Goal: Check status: Check status

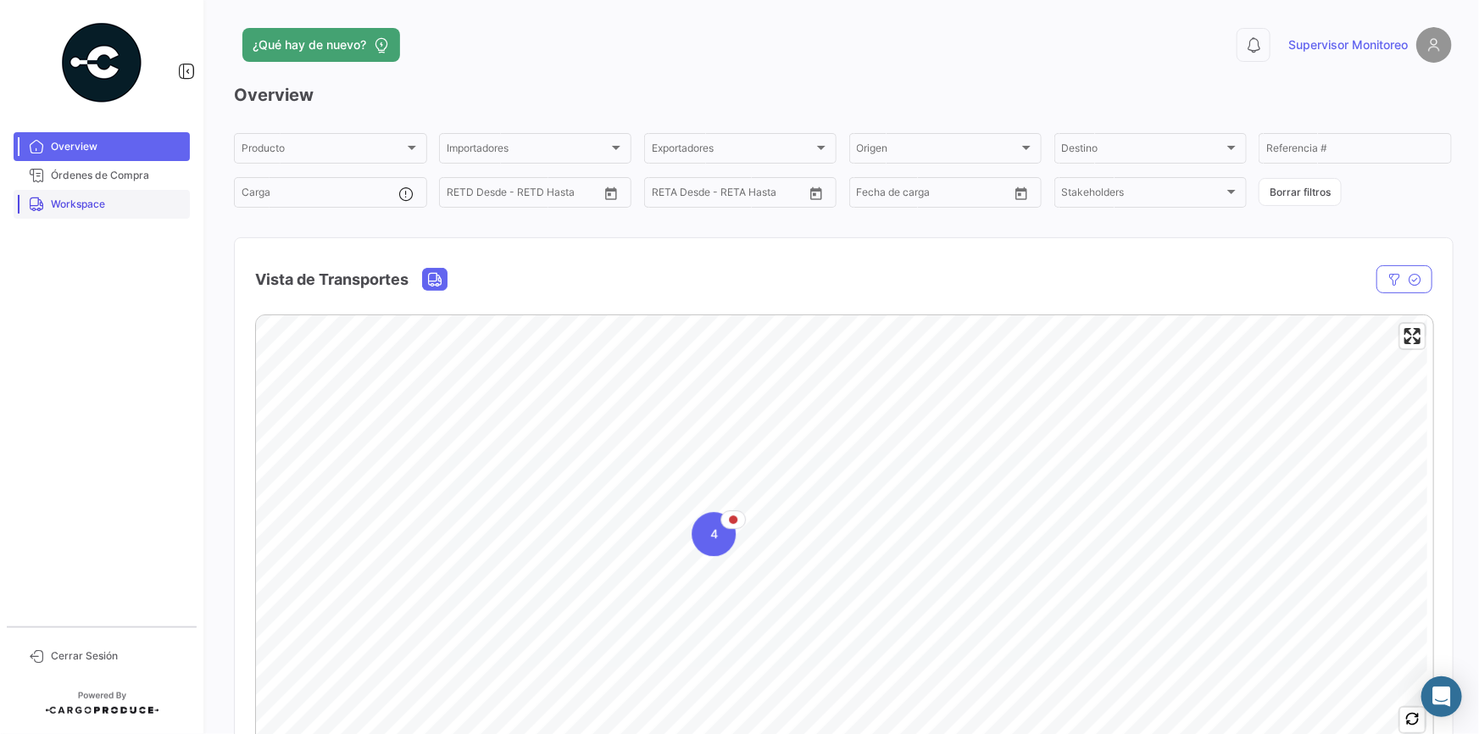
click at [138, 201] on span "Workspace" at bounding box center [117, 204] width 132 height 15
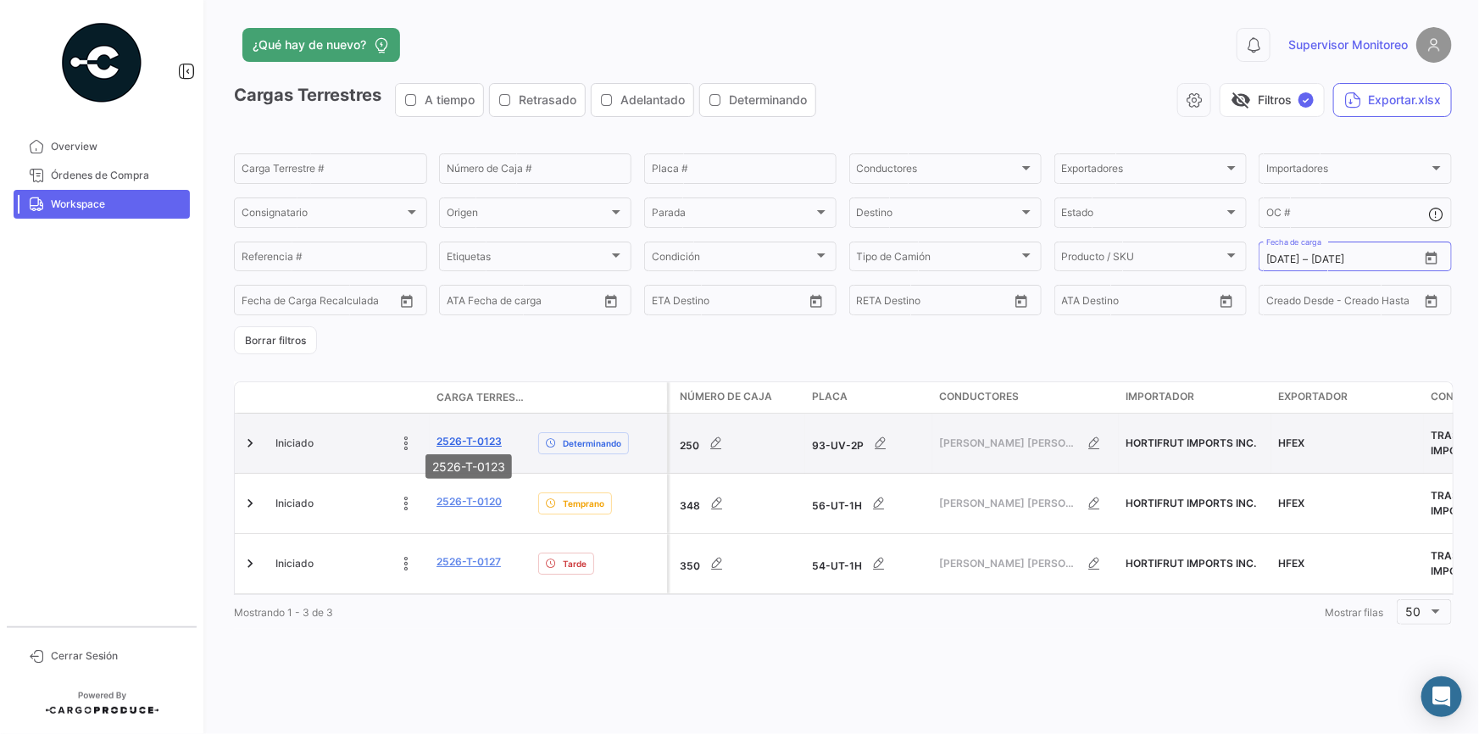
click at [484, 434] on link "2526-T-0123" at bounding box center [469, 441] width 65 height 15
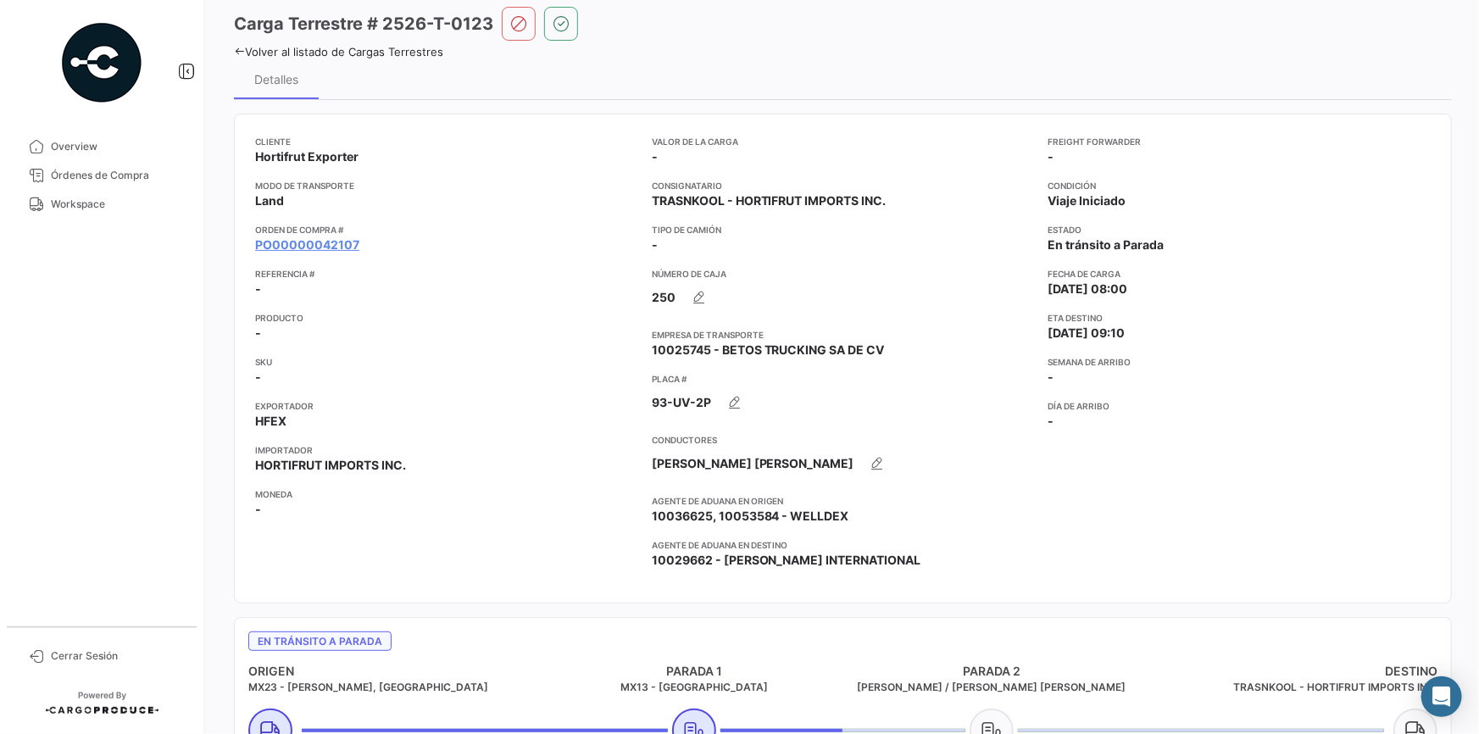
scroll to position [385, 0]
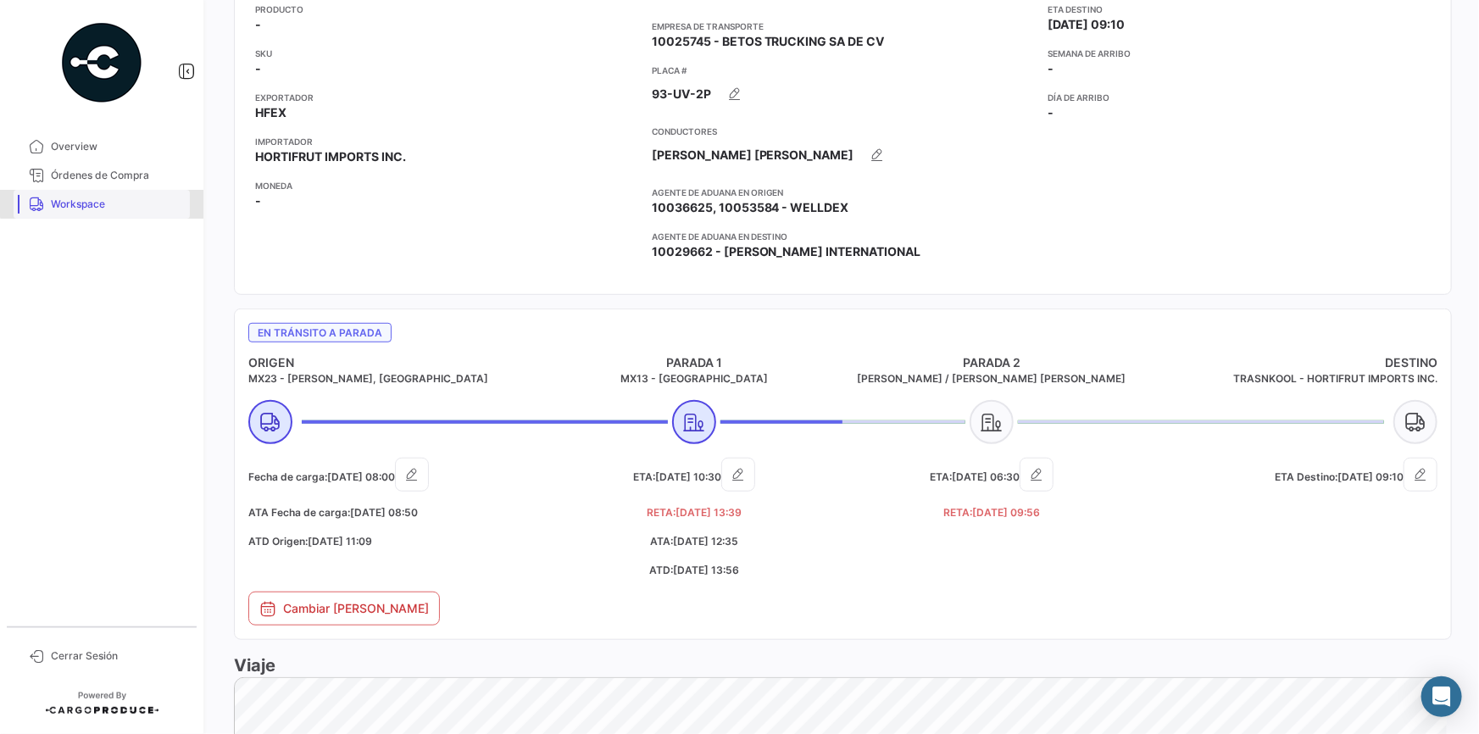
click at [104, 203] on span "Workspace" at bounding box center [117, 204] width 132 height 15
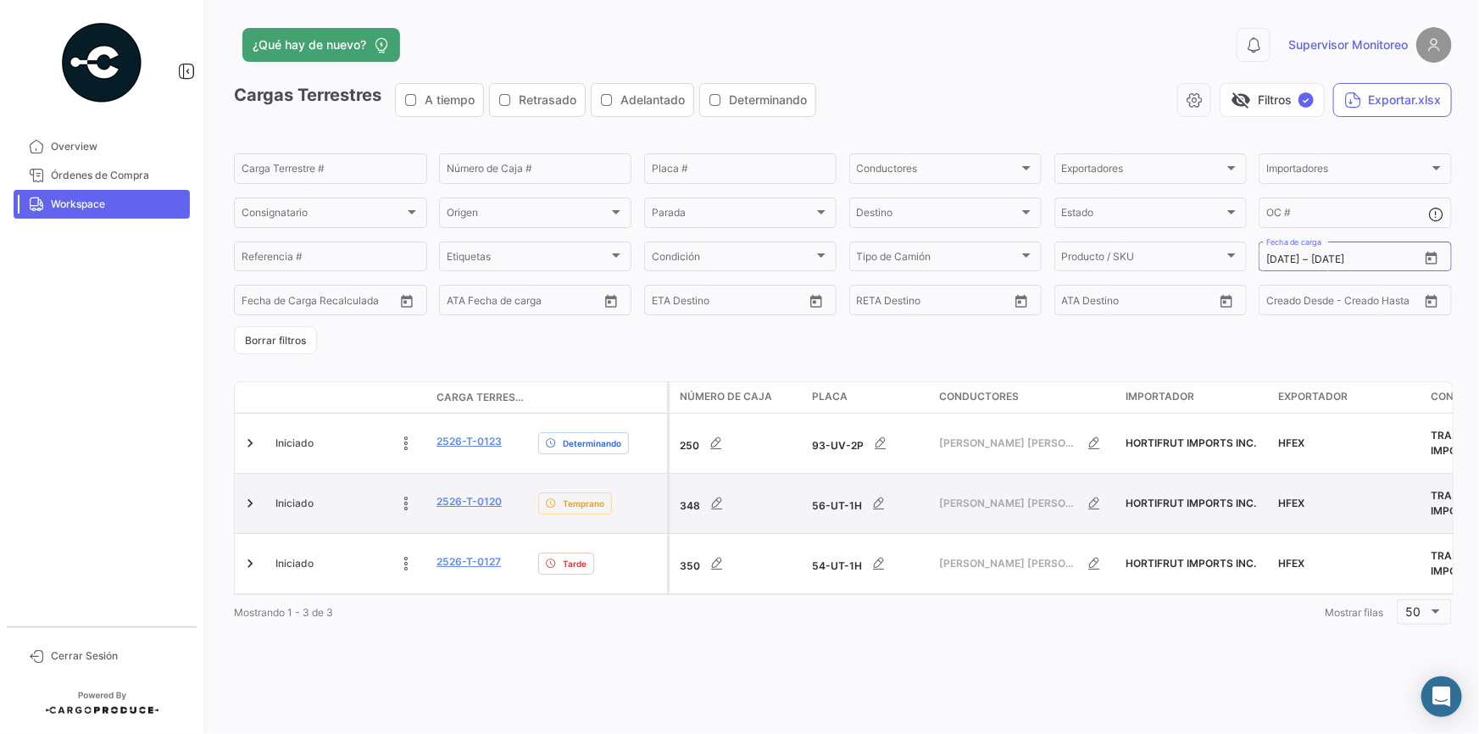
click at [502, 494] on div "2526-T-0120" at bounding box center [481, 503] width 88 height 19
click at [500, 494] on link "2526-T-0120" at bounding box center [469, 501] width 65 height 15
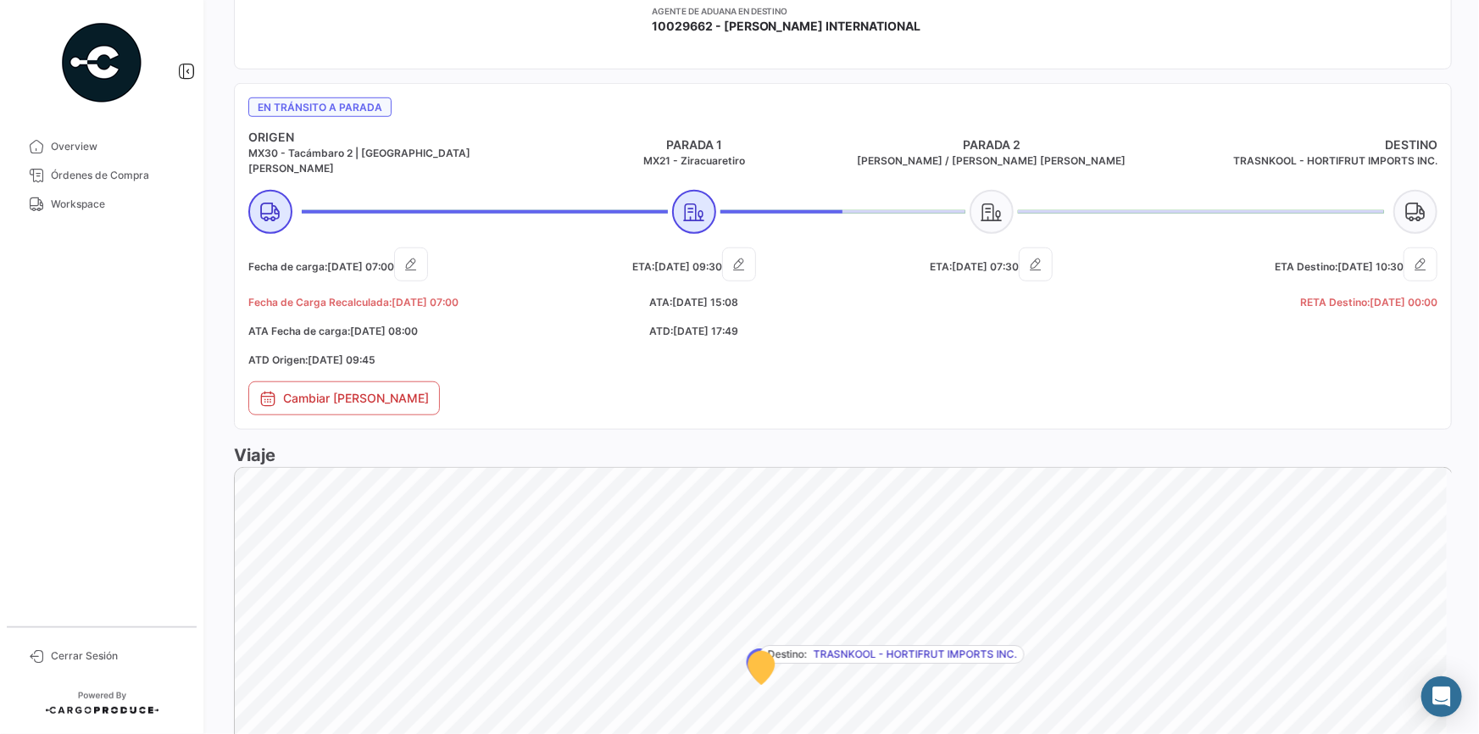
scroll to position [616, 0]
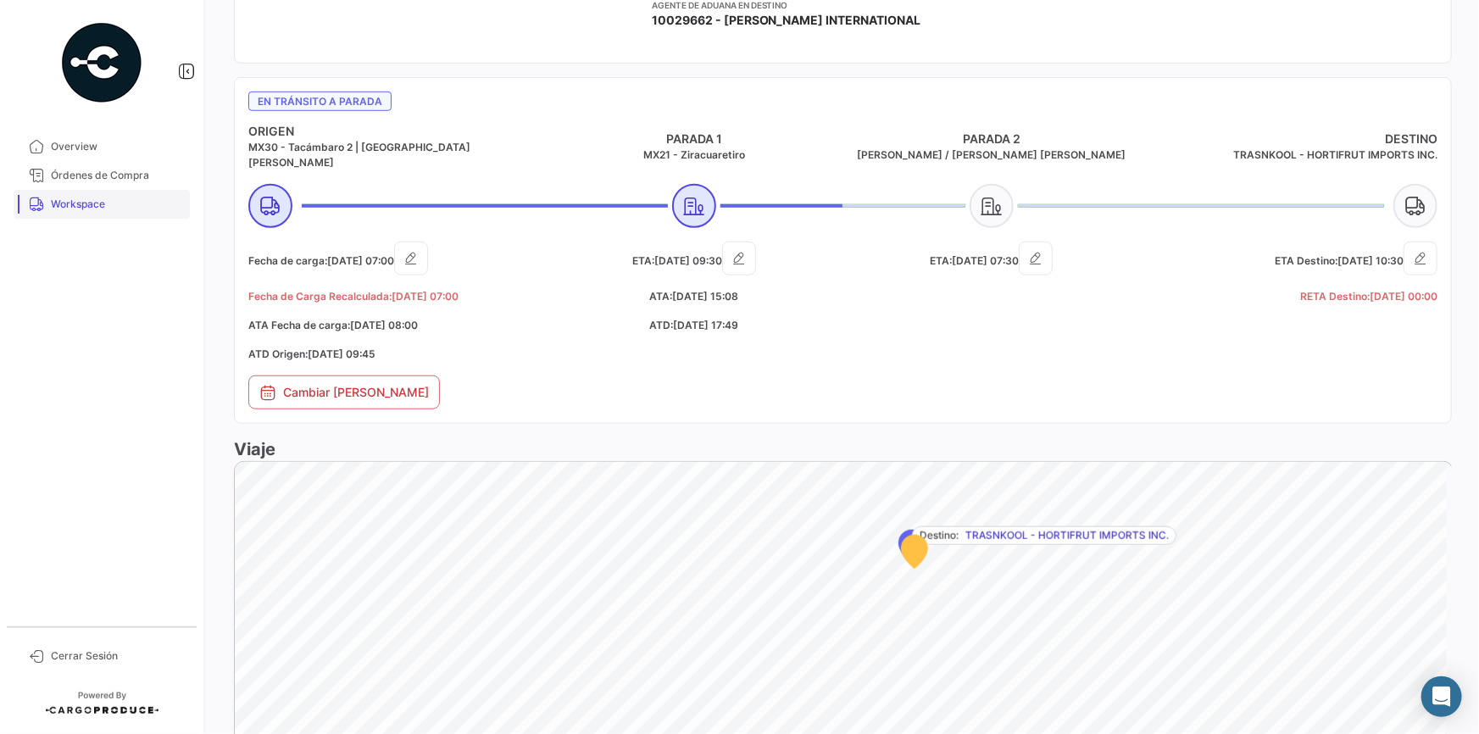
click at [97, 212] on link "Workspace" at bounding box center [102, 204] width 176 height 29
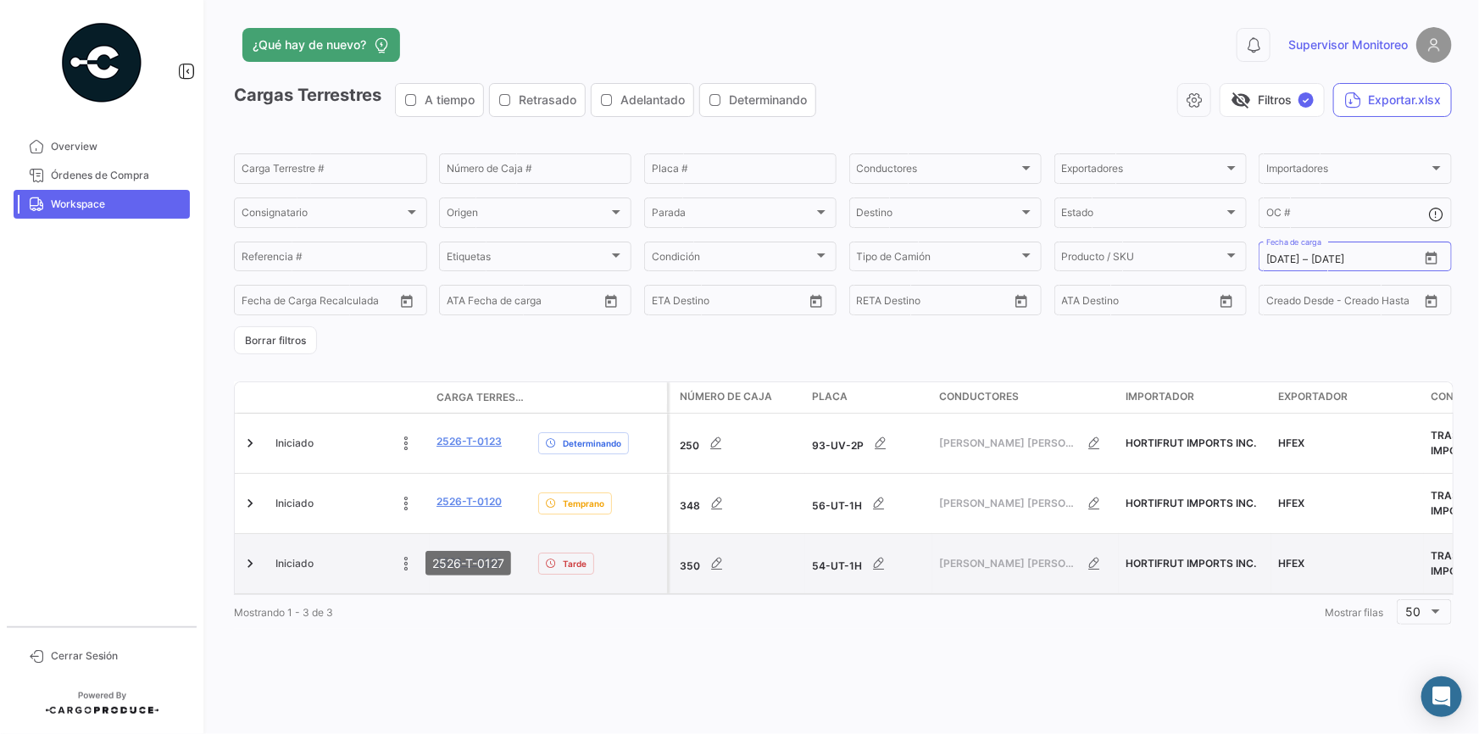
click at [487, 554] on link "2526-T-0127" at bounding box center [469, 561] width 64 height 15
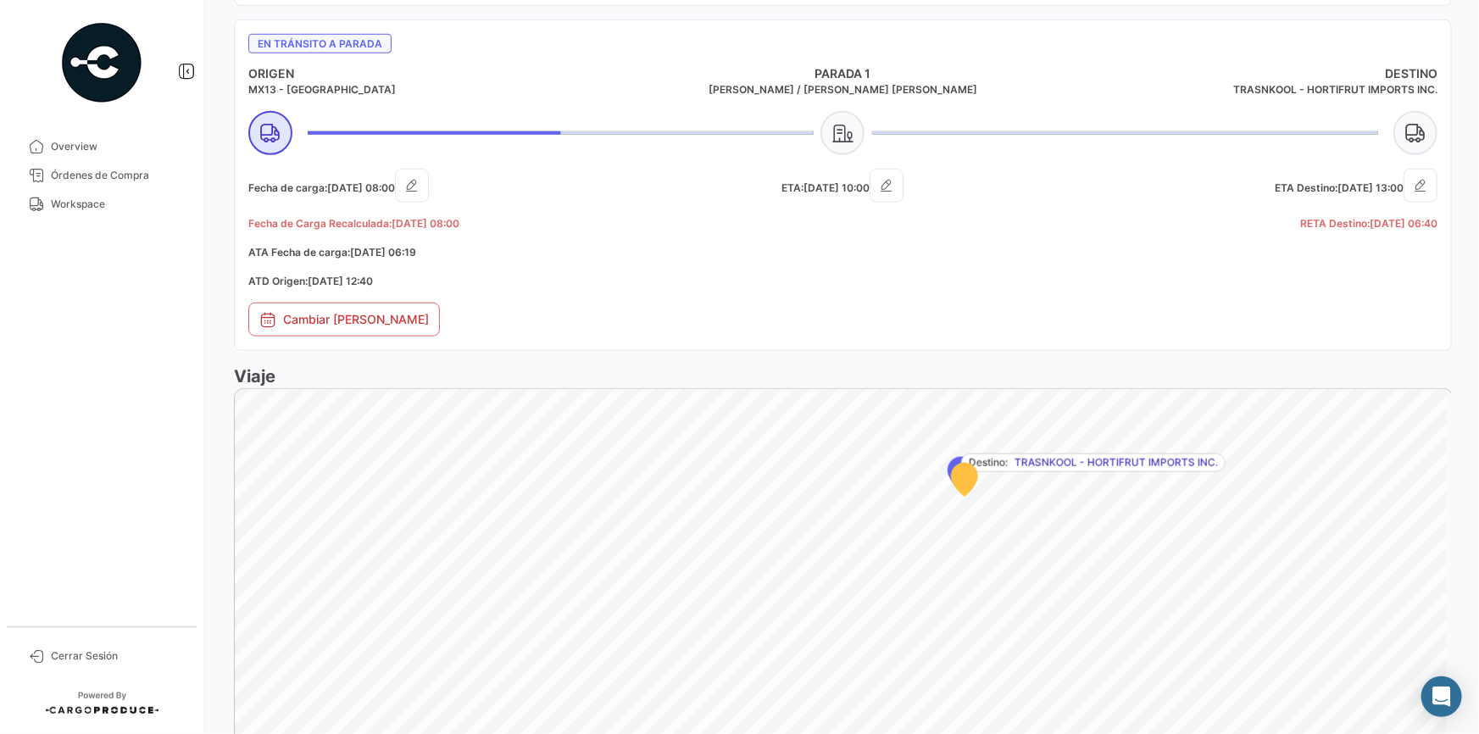
scroll to position [462, 0]
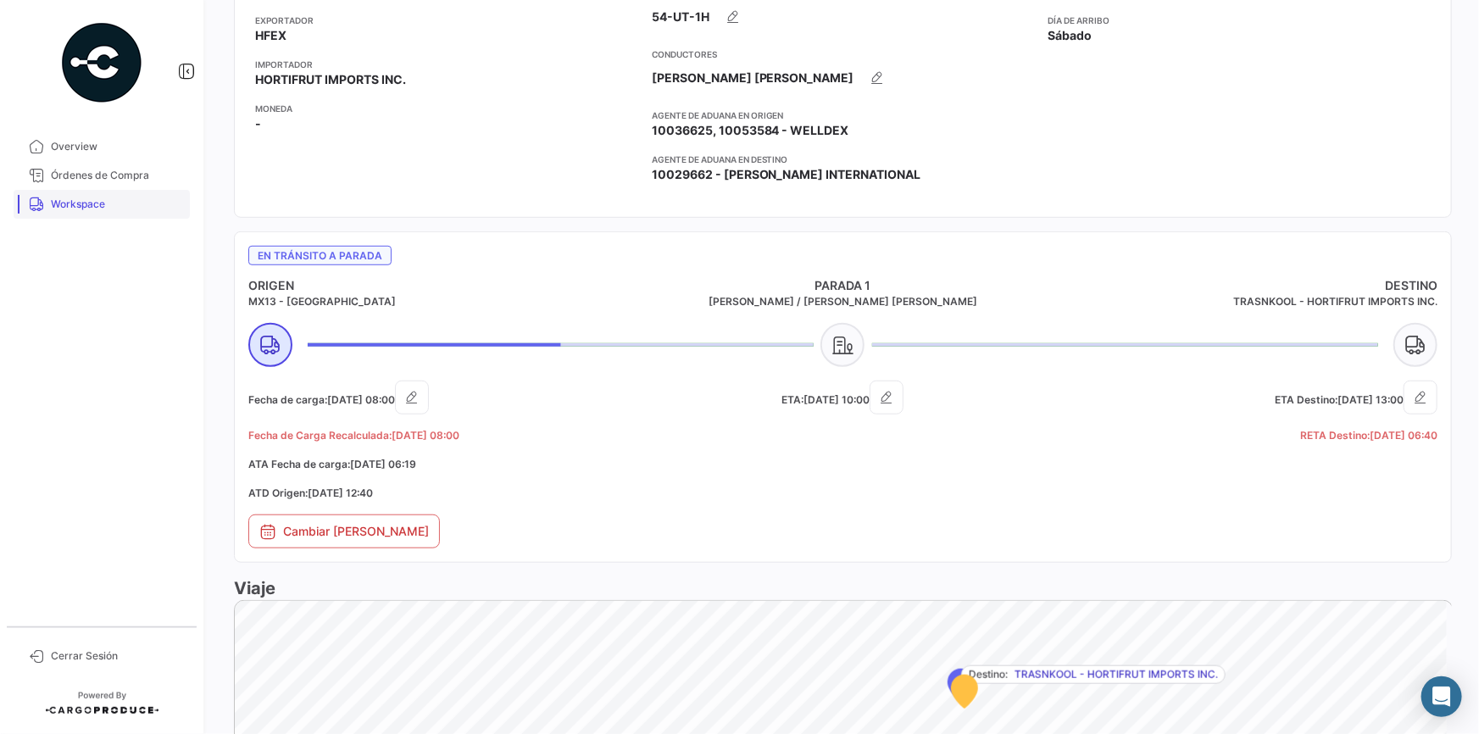
click at [97, 203] on span "Workspace" at bounding box center [117, 204] width 132 height 15
